Goal: Task Accomplishment & Management: Complete application form

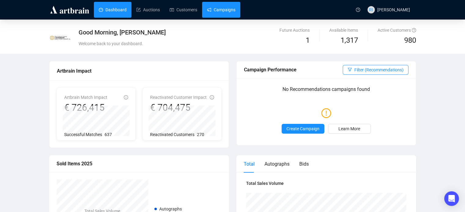
click at [225, 14] on link "Campaigns" at bounding box center [221, 10] width 28 height 16
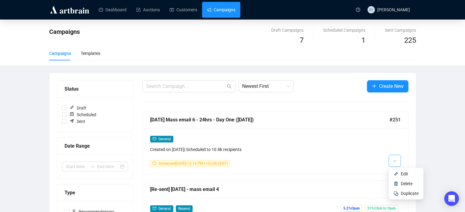
click at [399, 163] on button "button" at bounding box center [394, 161] width 12 height 12
click at [409, 196] on span "Duplicate" at bounding box center [410, 193] width 18 height 5
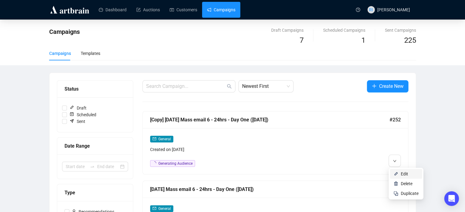
click at [399, 173] on li "Edit" at bounding box center [406, 174] width 32 height 10
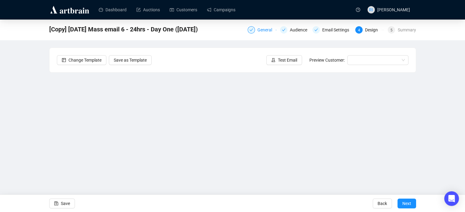
click at [266, 27] on div "General" at bounding box center [266, 29] width 18 height 7
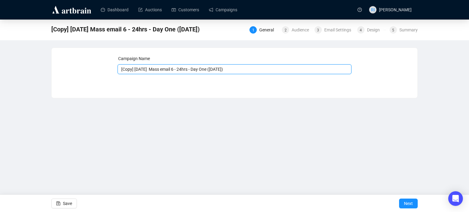
click at [133, 72] on input "[Copy] [DATE] Mass email 6 - 24hrs - Day One ([DATE])" at bounding box center [235, 69] width 234 height 10
click at [122, 70] on input "[DATE] Mass email 6 - 24hrs - Day One ([DATE])" at bounding box center [235, 69] width 234 height 10
click at [178, 71] on input "[DATE] Mass email 6 - 24hrs - Day One ([DATE])" at bounding box center [235, 69] width 234 height 10
click at [214, 70] on input "[DATE] Mass email 7 - 24hrs - Day One ([DATE])" at bounding box center [235, 69] width 234 height 10
click at [220, 70] on input "[DATE] Mass email 7 - 24hrs - Day Two ([DATE])" at bounding box center [235, 69] width 234 height 10
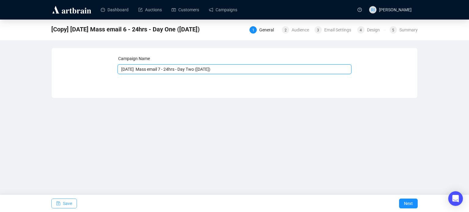
type input "[DATE] Mass email 7 - 24hrs - Day Two ([DATE])"
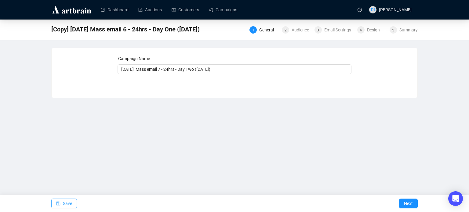
click at [66, 205] on span "Save" at bounding box center [67, 203] width 9 height 17
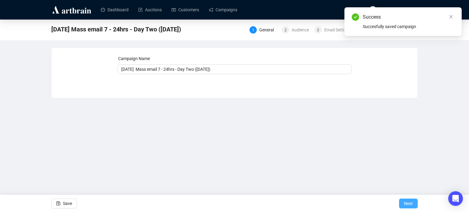
click at [413, 204] on span "Next" at bounding box center [408, 203] width 9 height 17
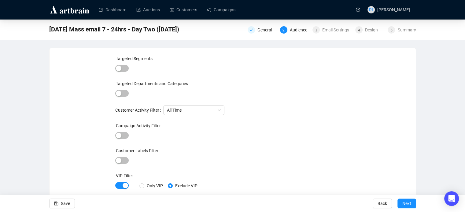
click at [413, 204] on button "Next" at bounding box center [406, 204] width 19 height 10
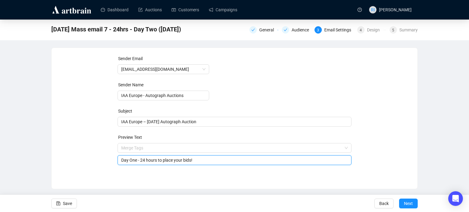
click at [137, 148] on span "Merge Tags Day One - 24 hours to place your bids!" at bounding box center [235, 154] width 234 height 17
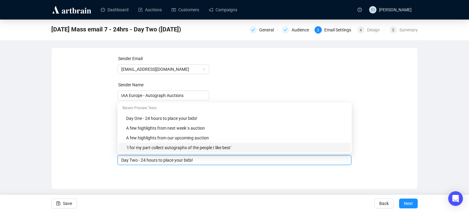
type input "Day Two - 24 hours to place your bids!"
click at [150, 178] on div "Sender Email [EMAIL_ADDRESS][DOMAIN_NAME] Sender Name IAA [GEOGRAPHIC_DATA] - A…" at bounding box center [235, 114] width 366 height 132
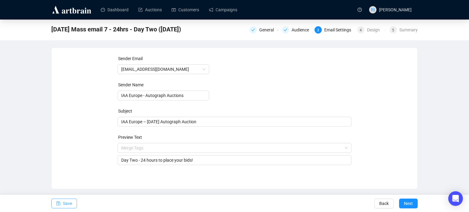
click at [59, 204] on icon "save" at bounding box center [58, 204] width 4 height 4
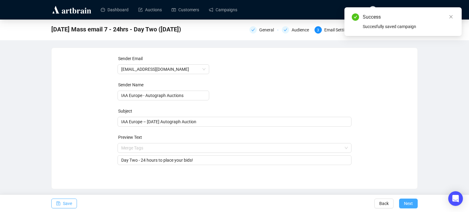
click at [410, 203] on span "Next" at bounding box center [408, 203] width 9 height 17
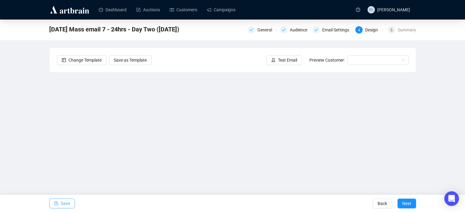
click at [61, 204] on span "Save" at bounding box center [65, 203] width 9 height 17
click at [66, 202] on span "Save" at bounding box center [65, 203] width 9 height 17
click at [57, 207] on span "button" at bounding box center [56, 203] width 4 height 17
click at [58, 205] on button "Save" at bounding box center [62, 204] width 26 height 10
click at [59, 202] on button "Save" at bounding box center [62, 204] width 26 height 10
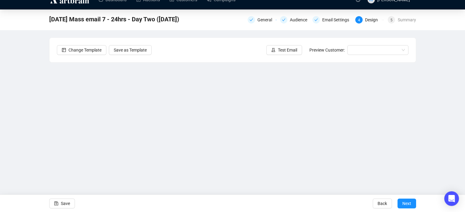
scroll to position [15, 0]
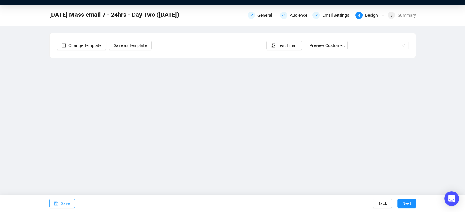
click at [60, 203] on button "Save" at bounding box center [62, 204] width 26 height 10
click at [66, 204] on span "Save" at bounding box center [65, 203] width 9 height 17
click at [65, 202] on span "Save" at bounding box center [65, 203] width 9 height 17
click at [64, 205] on span "Save" at bounding box center [65, 203] width 9 height 17
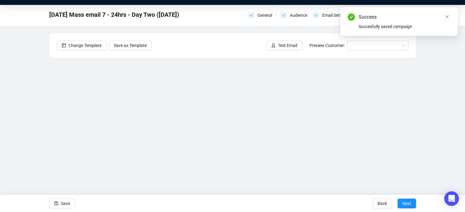
scroll to position [0, 0]
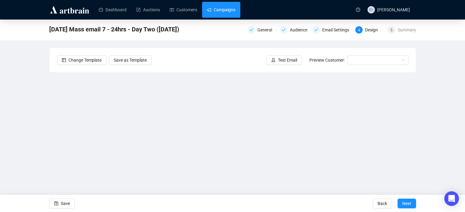
click at [224, 14] on link "Campaigns" at bounding box center [221, 10] width 28 height 16
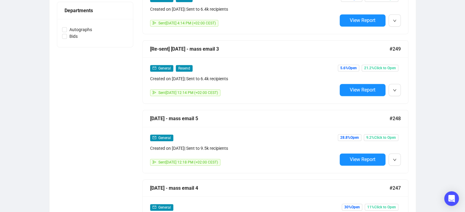
scroll to position [281, 0]
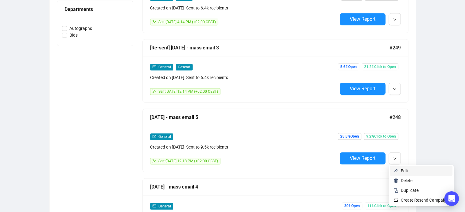
click at [403, 171] on span "Edit" at bounding box center [404, 171] width 7 height 5
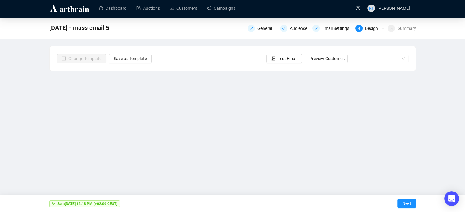
scroll to position [8, 0]
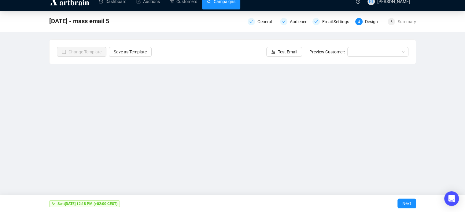
click at [221, 5] on link "Campaigns" at bounding box center [221, 2] width 28 height 16
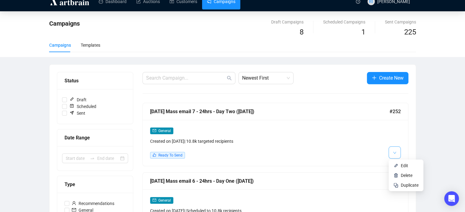
click at [392, 156] on button "button" at bounding box center [394, 153] width 12 height 12
click at [405, 169] on span "Edit" at bounding box center [410, 166] width 18 height 7
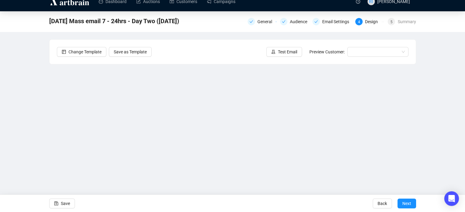
scroll to position [13, 0]
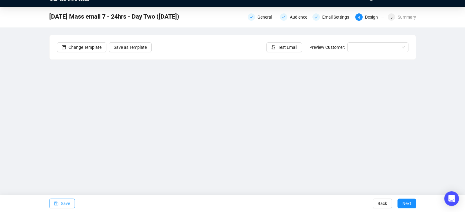
click at [62, 205] on span "Save" at bounding box center [65, 203] width 9 height 17
click at [69, 205] on span "Save" at bounding box center [65, 203] width 9 height 17
click at [284, 46] on span "Test Email" at bounding box center [287, 47] width 19 height 7
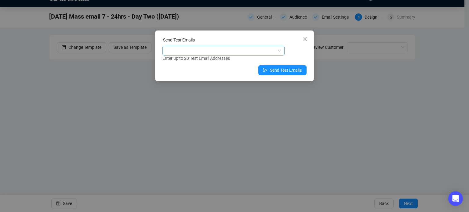
click at [210, 52] on div at bounding box center [220, 50] width 113 height 9
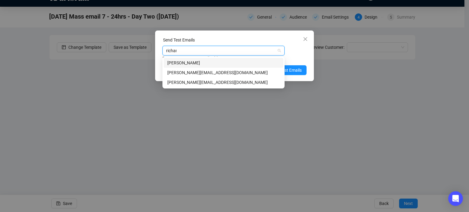
type input "[PERSON_NAME]"
click at [211, 83] on div "[PERSON_NAME][EMAIL_ADDRESS][DOMAIN_NAME]" at bounding box center [223, 82] width 112 height 7
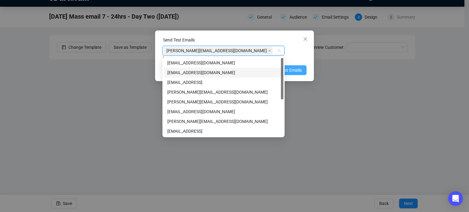
click at [295, 70] on span "Send Test Emails" at bounding box center [286, 70] width 32 height 7
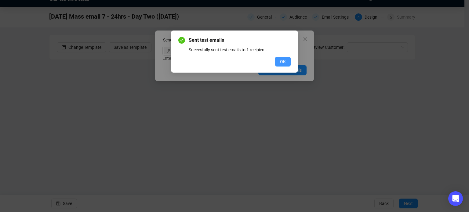
click at [283, 60] on span "OK" at bounding box center [283, 61] width 6 height 7
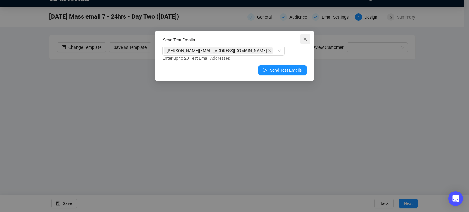
click at [303, 39] on span "Close" at bounding box center [306, 39] width 10 height 5
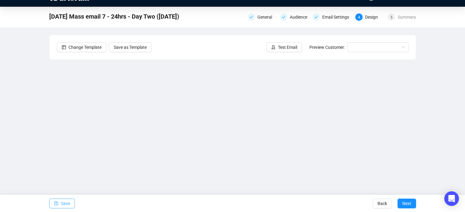
click at [68, 203] on span "Save" at bounding box center [65, 203] width 9 height 17
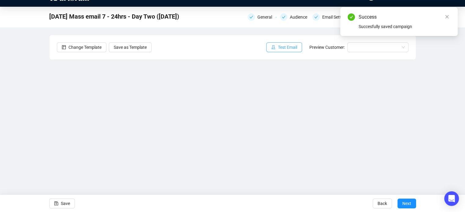
click at [293, 49] on span "Test Email" at bounding box center [287, 47] width 19 height 7
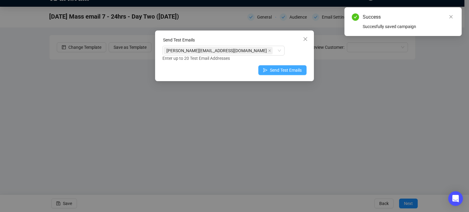
click at [280, 74] on button "Send Test Emails" at bounding box center [283, 70] width 48 height 10
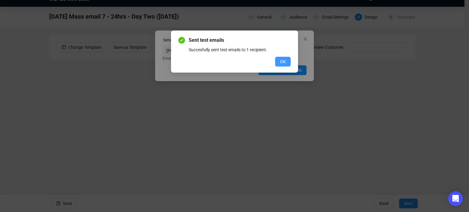
click at [287, 63] on button "OK" at bounding box center [283, 62] width 16 height 10
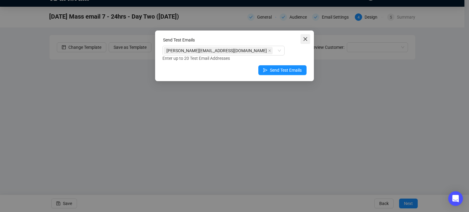
click at [304, 39] on icon "close" at bounding box center [305, 39] width 5 height 5
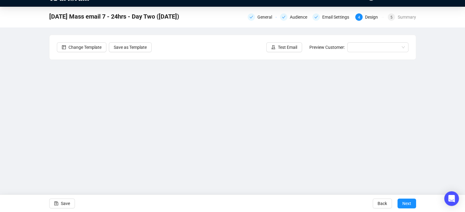
drag, startPoint x: 416, startPoint y: 101, endPoint x: 418, endPoint y: 117, distance: 15.7
click at [418, 117] on div "[DATE] Mass email 7 - 24hrs - Day Two ([DATE]) General Audience Email Settings …" at bounding box center [232, 110] width 465 height 206
click at [63, 204] on span "Save" at bounding box center [65, 203] width 9 height 17
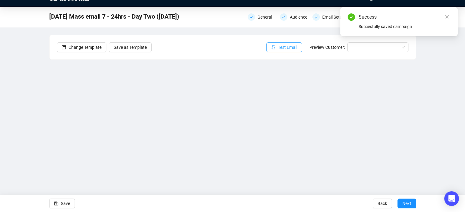
click at [286, 50] on span "Test Email" at bounding box center [287, 47] width 19 height 7
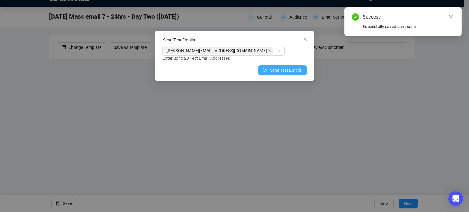
click at [278, 72] on span "Send Test Emails" at bounding box center [286, 70] width 32 height 7
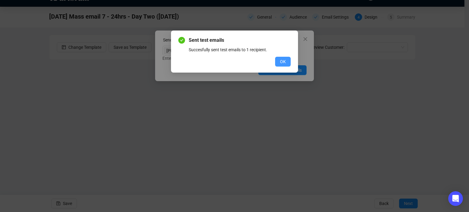
click at [284, 64] on span "OK" at bounding box center [283, 61] width 6 height 7
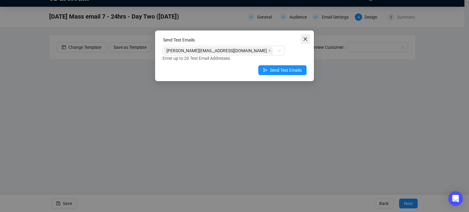
click at [304, 38] on icon "close" at bounding box center [305, 39] width 5 height 5
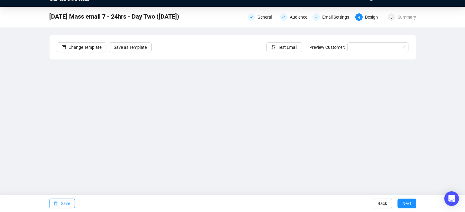
click at [58, 205] on button "Save" at bounding box center [62, 204] width 26 height 10
click at [66, 200] on span "Save" at bounding box center [65, 203] width 9 height 17
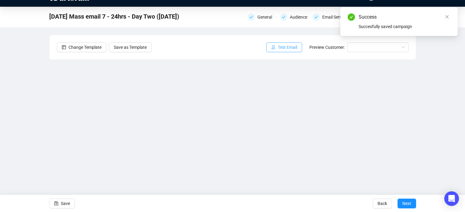
click at [285, 48] on span "Test Email" at bounding box center [287, 47] width 19 height 7
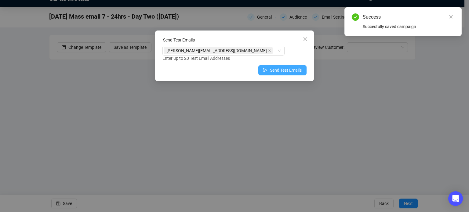
click at [277, 72] on span "Send Test Emails" at bounding box center [286, 70] width 32 height 7
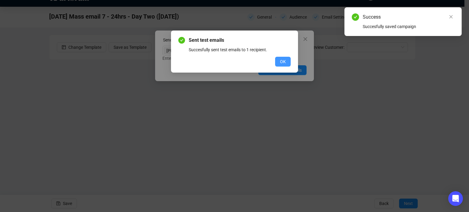
click at [284, 59] on span "OK" at bounding box center [283, 61] width 6 height 7
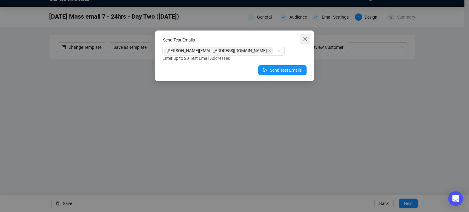
click at [306, 39] on icon "close" at bounding box center [306, 39] width 4 height 4
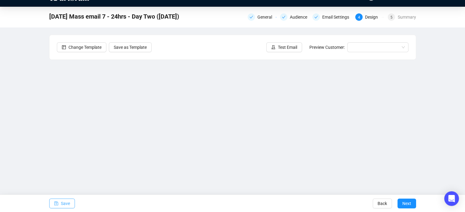
click at [61, 208] on span "Save" at bounding box center [65, 203] width 9 height 17
click at [57, 202] on icon "save" at bounding box center [56, 204] width 4 height 4
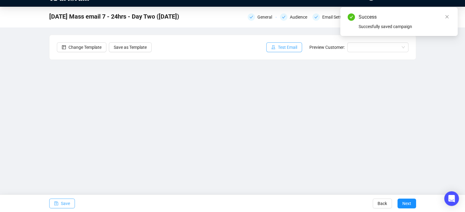
click at [279, 51] on button "Test Email" at bounding box center [284, 47] width 36 height 10
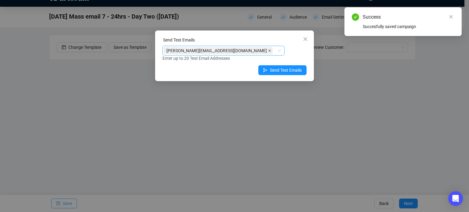
click at [268, 51] on icon "close" at bounding box center [269, 50] width 3 height 3
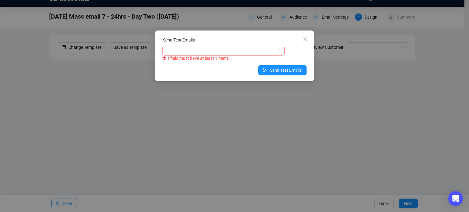
click at [189, 50] on div at bounding box center [220, 50] width 113 height 9
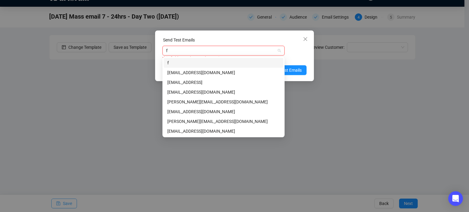
type input "fr"
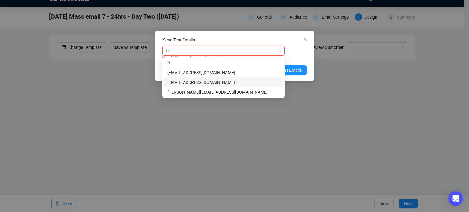
click at [178, 80] on div "[EMAIL_ADDRESS][DOMAIN_NAME]" at bounding box center [223, 82] width 112 height 7
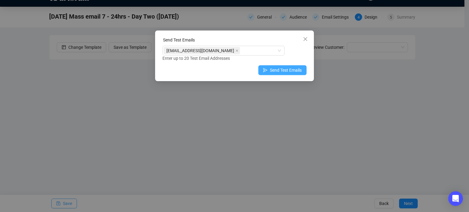
click at [294, 66] on button "Send Test Emails" at bounding box center [283, 70] width 48 height 10
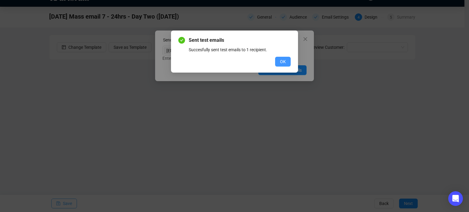
click at [285, 63] on span "OK" at bounding box center [283, 61] width 6 height 7
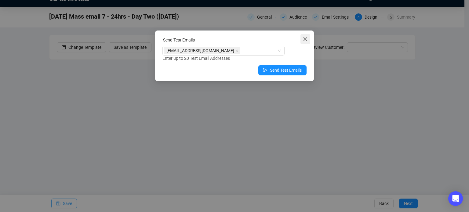
click at [307, 39] on icon "close" at bounding box center [305, 39] width 5 height 5
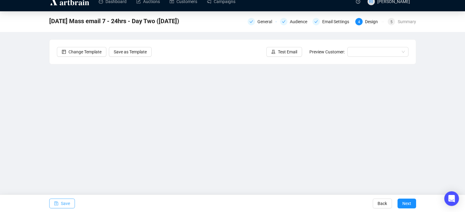
scroll to position [0, 0]
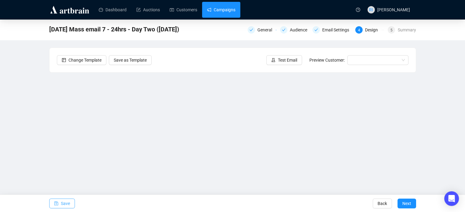
click at [225, 8] on link "Campaigns" at bounding box center [221, 10] width 28 height 16
